Goal: Transaction & Acquisition: Subscribe to service/newsletter

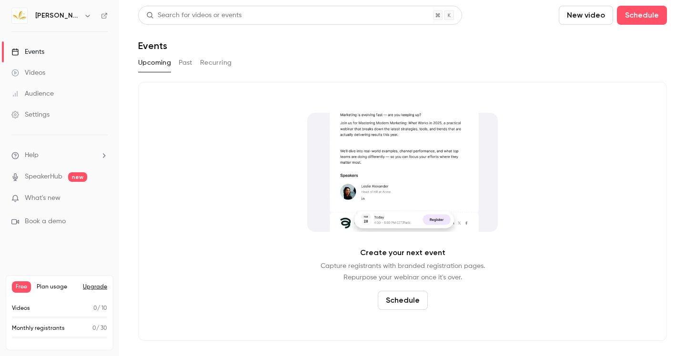
click at [86, 122] on link "Settings" at bounding box center [59, 114] width 119 height 21
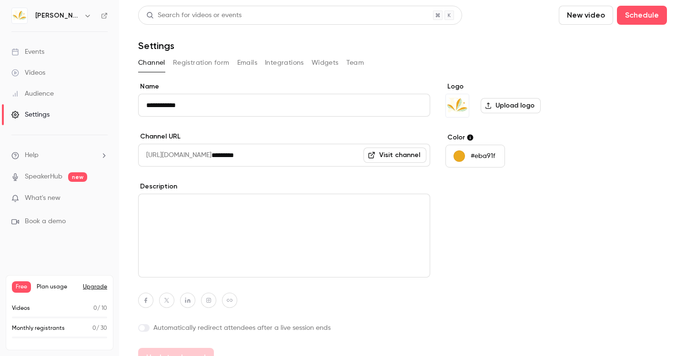
click at [193, 65] on button "Registration form" at bounding box center [201, 62] width 57 height 15
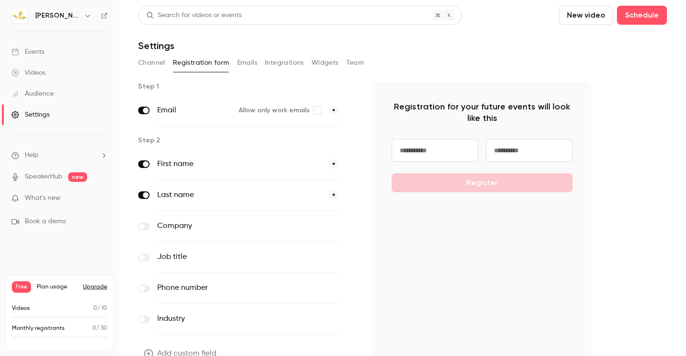
click at [442, 153] on input at bounding box center [435, 150] width 87 height 23
click at [463, 231] on div "Registration for your future events will look like this Register" at bounding box center [482, 227] width 219 height 291
click at [244, 68] on button "Emails" at bounding box center [247, 62] width 20 height 15
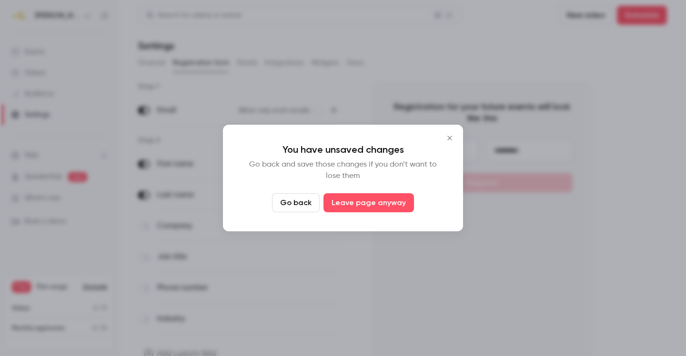
drag, startPoint x: 300, startPoint y: 206, endPoint x: 306, endPoint y: 206, distance: 6.7
click at [301, 206] on button "Go back" at bounding box center [296, 202] width 48 height 19
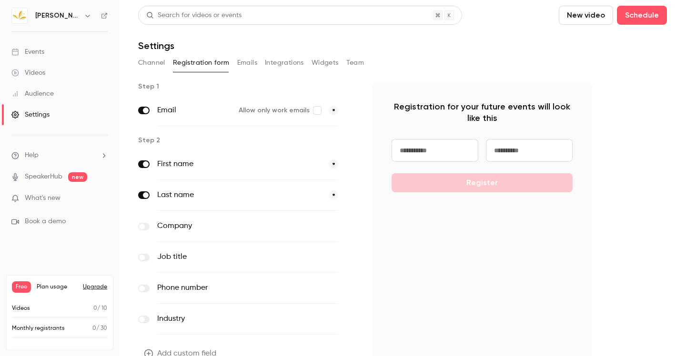
click at [248, 63] on button "Emails" at bounding box center [247, 62] width 20 height 15
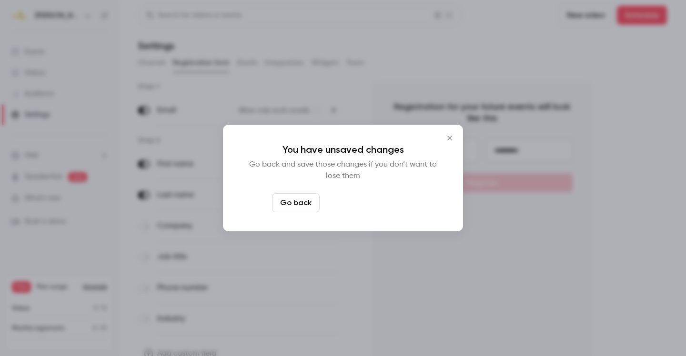
click at [370, 210] on button "Leave page anyway" at bounding box center [369, 202] width 91 height 19
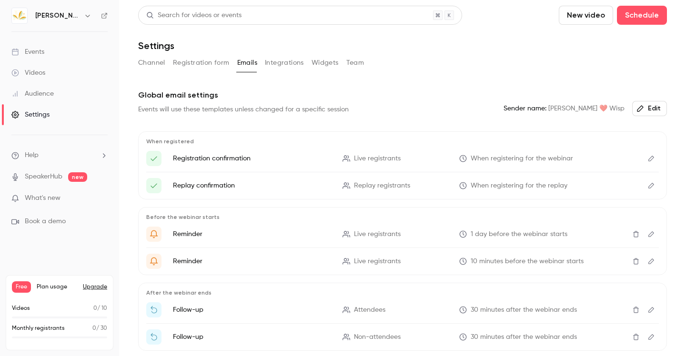
click at [656, 108] on button "Edit" at bounding box center [649, 108] width 35 height 15
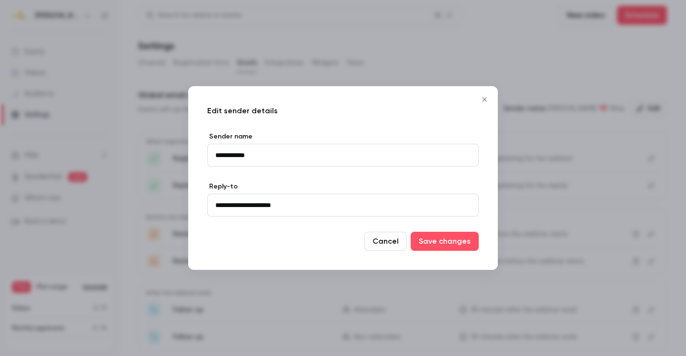
click at [482, 97] on icon "Close" at bounding box center [484, 100] width 11 height 8
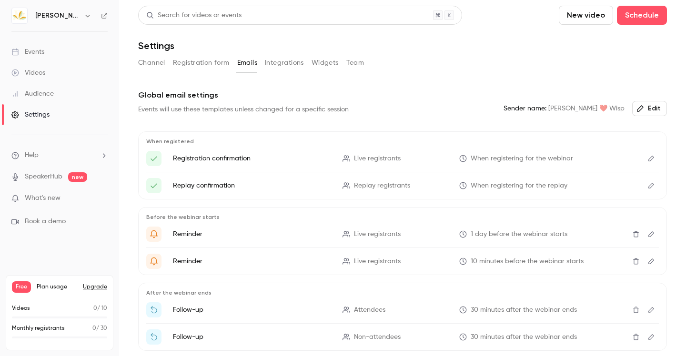
click at [653, 157] on icon "Edit" at bounding box center [652, 159] width 6 height 6
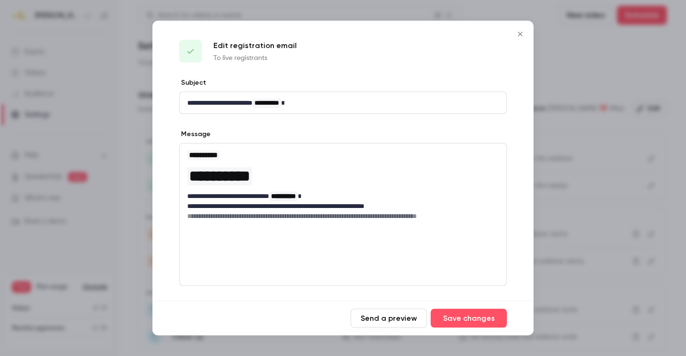
click at [518, 32] on icon "Close" at bounding box center [520, 34] width 11 height 8
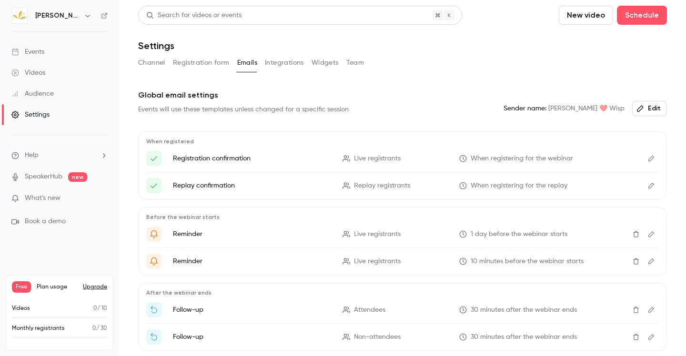
click at [295, 56] on button "Integrations" at bounding box center [284, 62] width 39 height 15
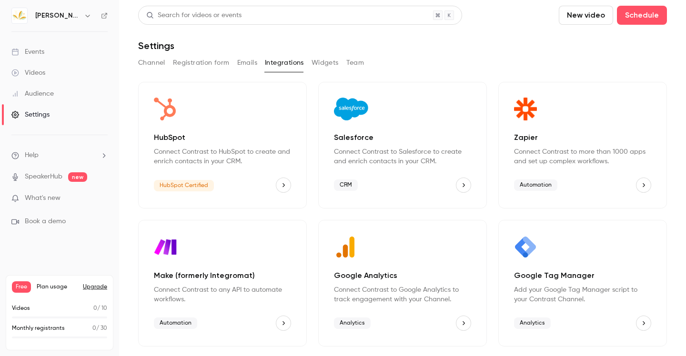
click at [325, 62] on button "Widgets" at bounding box center [325, 62] width 27 height 15
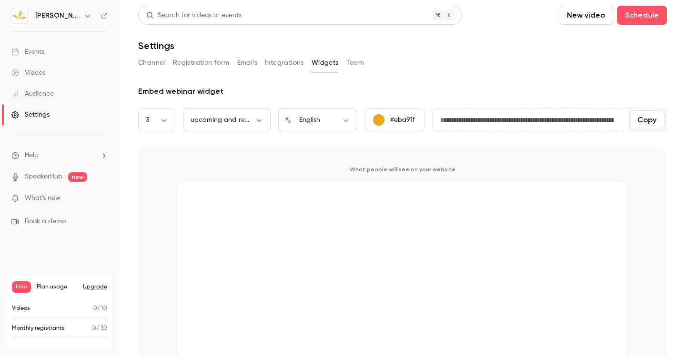
click at [362, 61] on button "Team" at bounding box center [355, 62] width 18 height 15
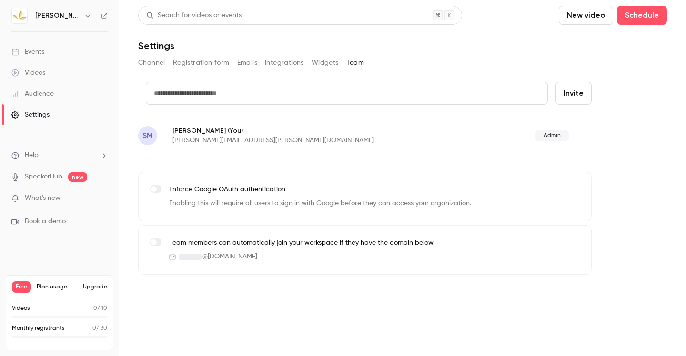
click at [151, 62] on button "Channel" at bounding box center [151, 62] width 27 height 15
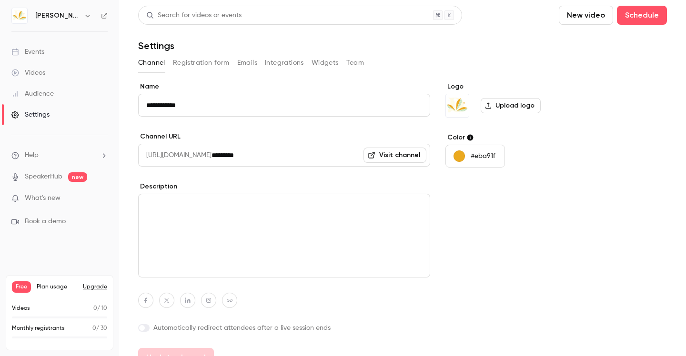
scroll to position [17, 0]
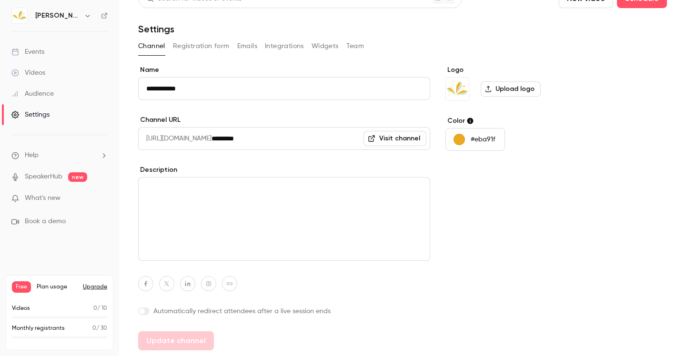
click at [406, 138] on link "Visit channel" at bounding box center [395, 138] width 63 height 15
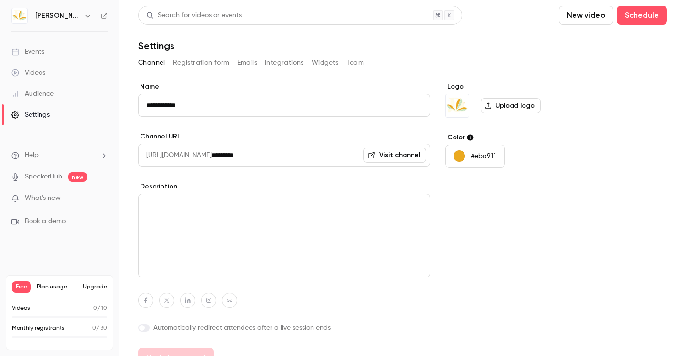
click at [78, 14] on div "[PERSON_NAME] ❤️ Wisp" at bounding box center [64, 15] width 58 height 11
click at [82, 14] on button "button" at bounding box center [87, 15] width 11 height 11
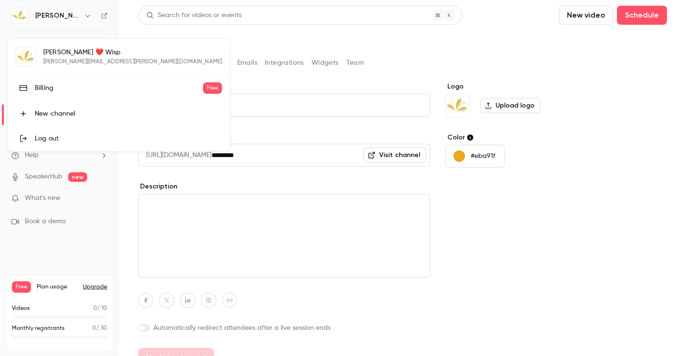
click at [75, 92] on div "Billing" at bounding box center [119, 88] width 168 height 10
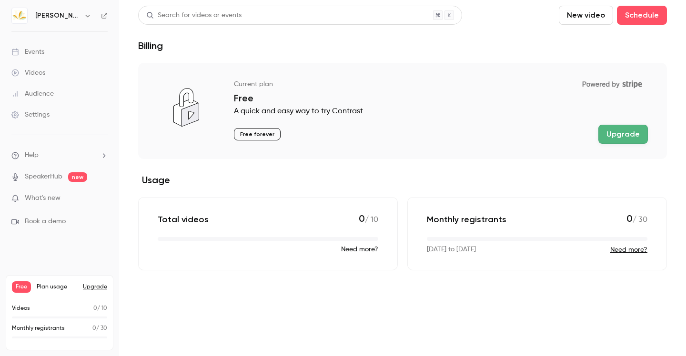
click at [609, 133] on button "Upgrade" at bounding box center [623, 134] width 50 height 19
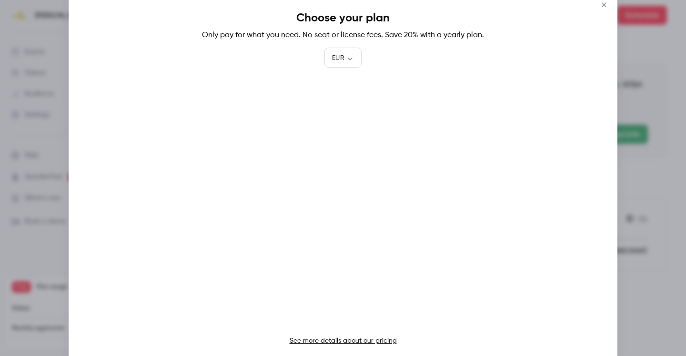
click at [343, 340] on link "See more details about our pricing" at bounding box center [343, 341] width 107 height 7
click at [346, 61] on body "[PERSON_NAME] ❤️ Wisp Events Videos Audience Settings Help SpeakerHub new What'…" at bounding box center [343, 178] width 686 height 356
click at [345, 163] on li "GBP" at bounding box center [342, 162] width 37 height 25
type input "***"
drag, startPoint x: 227, startPoint y: 39, endPoint x: 407, endPoint y: 38, distance: 180.1
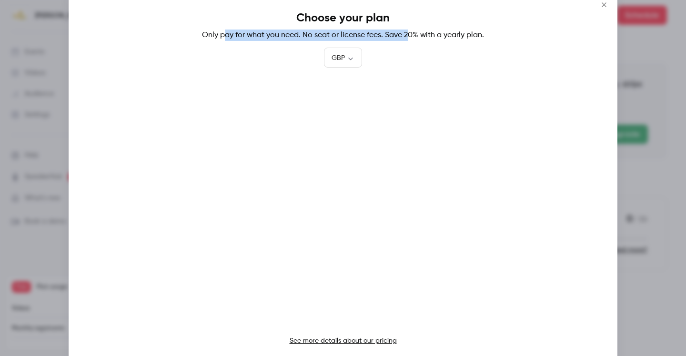
click at [407, 39] on p "Only pay for what you need. No seat or license fees. Save 20% with a yearly pla…" at bounding box center [343, 35] width 511 height 11
click at [408, 25] on h1 "Choose your plan" at bounding box center [343, 17] width 511 height 15
click at [401, 32] on p "Only pay for what you need. No seat or license fees. Save 20% with a yearly pla…" at bounding box center [343, 35] width 511 height 11
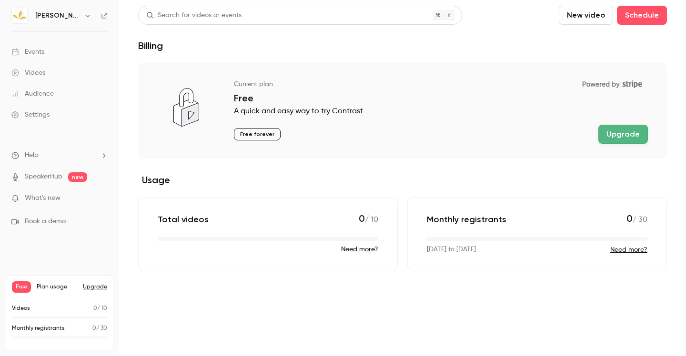
click at [624, 143] on button "Upgrade" at bounding box center [623, 134] width 50 height 19
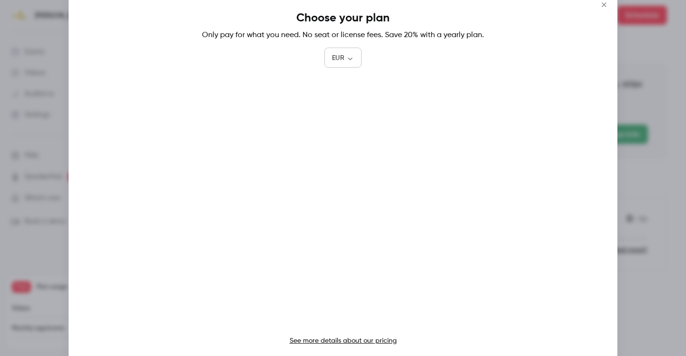
click at [340, 55] on body "[PERSON_NAME] ❤️ Wisp Events Videos Audience Settings Help SpeakerHub new What'…" at bounding box center [343, 178] width 686 height 356
click at [344, 114] on li "USD" at bounding box center [342, 112] width 37 height 25
type input "***"
